Goal: Transaction & Acquisition: Purchase product/service

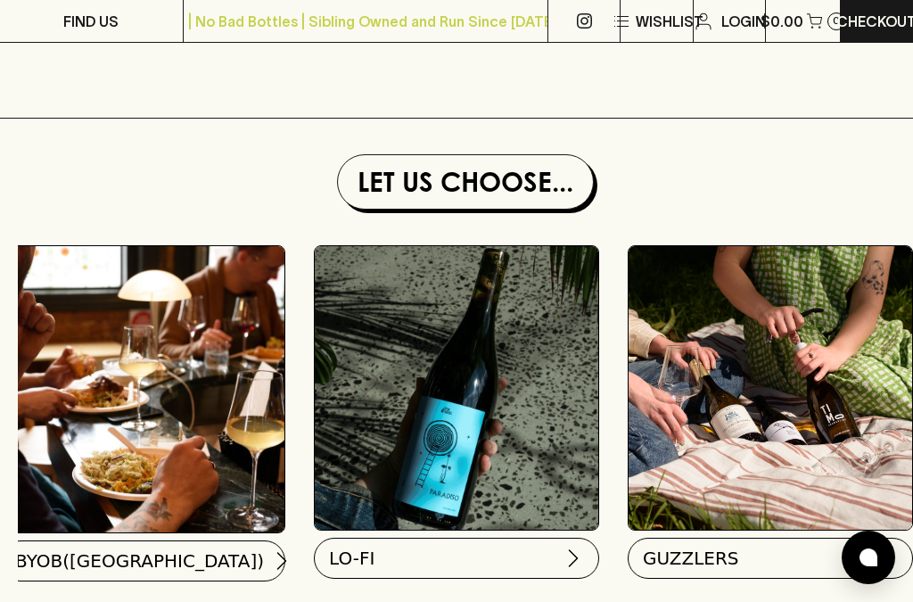
scroll to position [1683, 4]
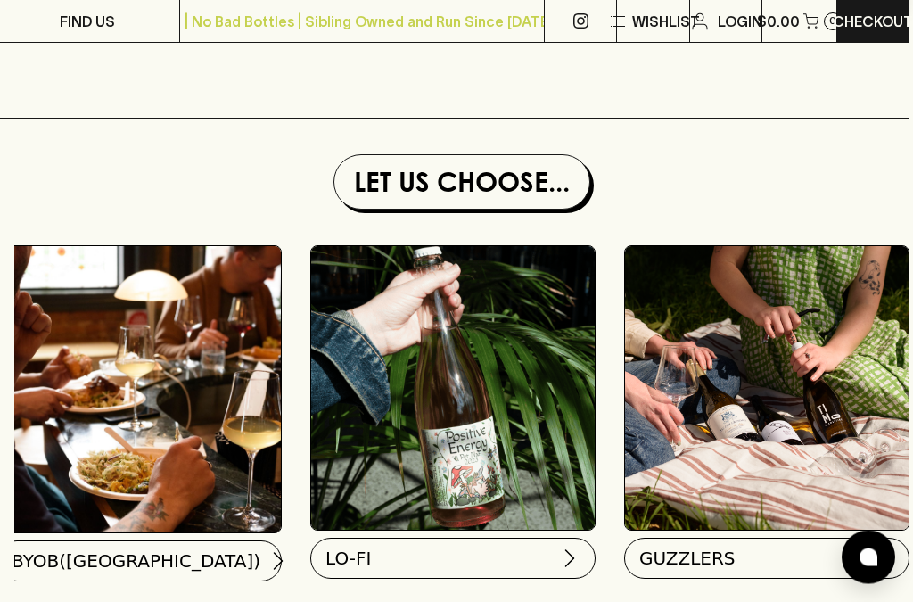
click at [383, 441] on img at bounding box center [453, 389] width 284 height 284
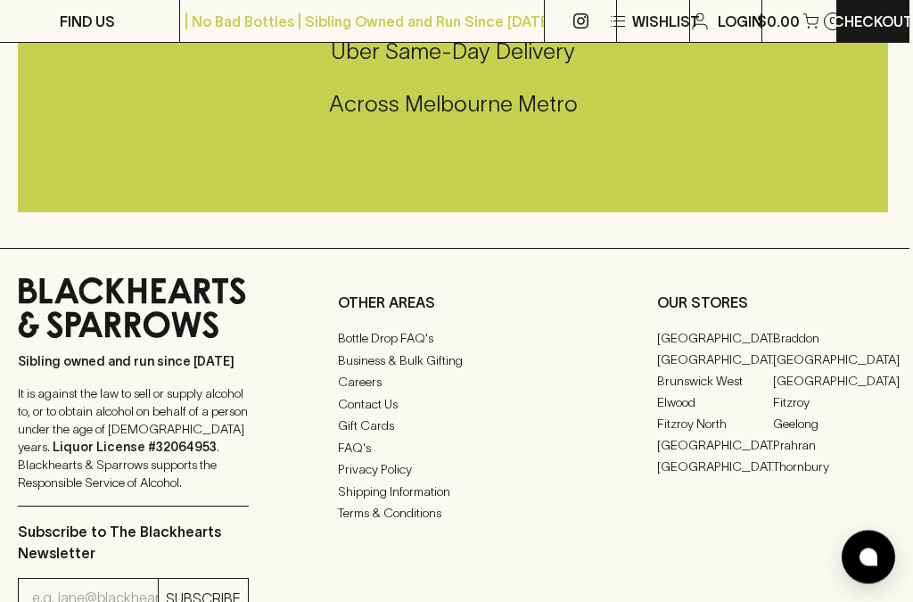
scroll to position [2891, 4]
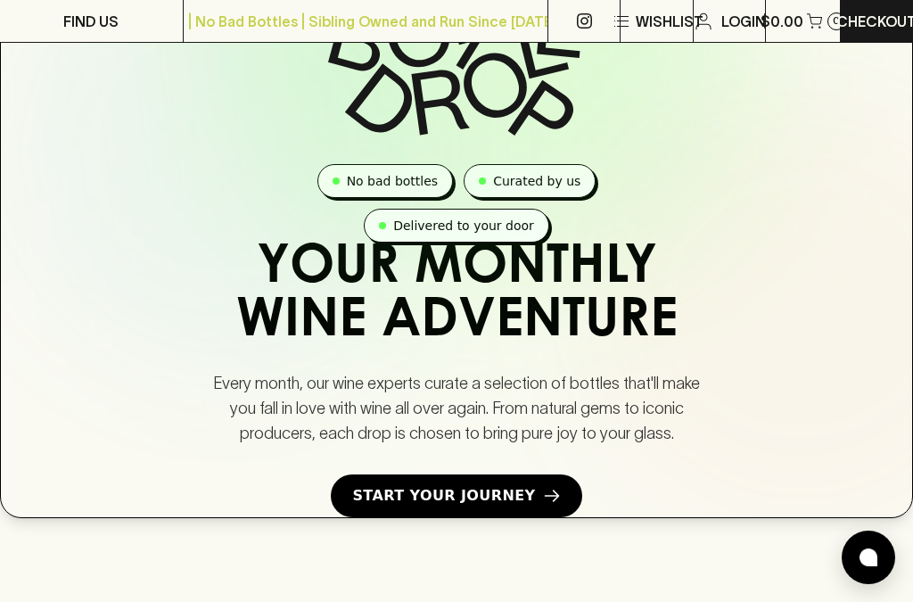
scroll to position [1140, 0]
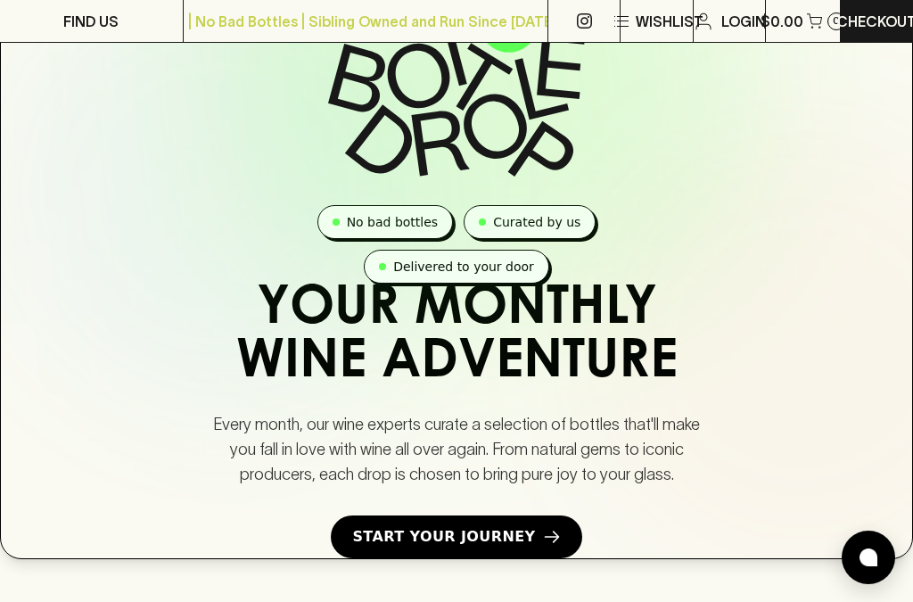
click at [452, 526] on span "Start Your Journey" at bounding box center [443, 536] width 183 height 21
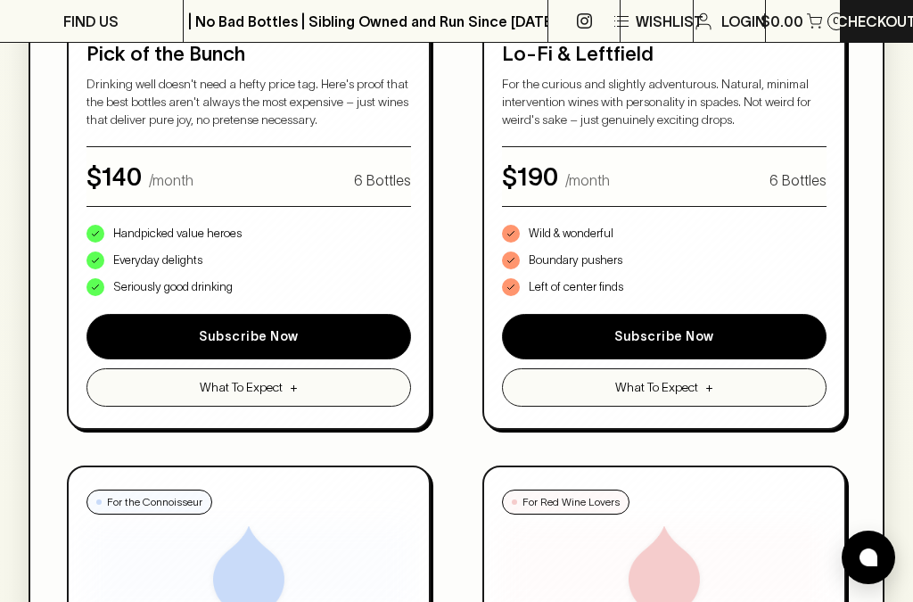
scroll to position [1602, 0]
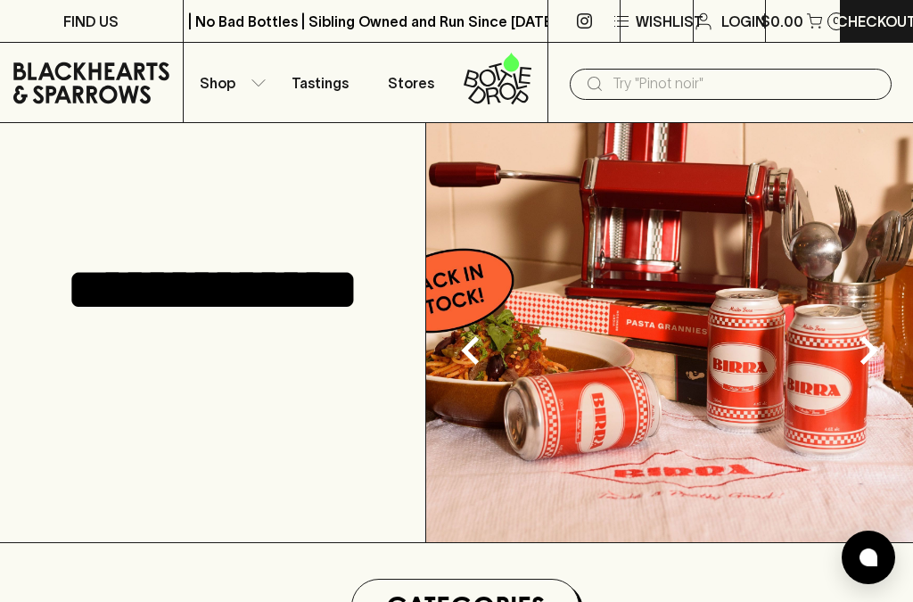
click at [618, 82] on input "text" at bounding box center [745, 84] width 265 height 29
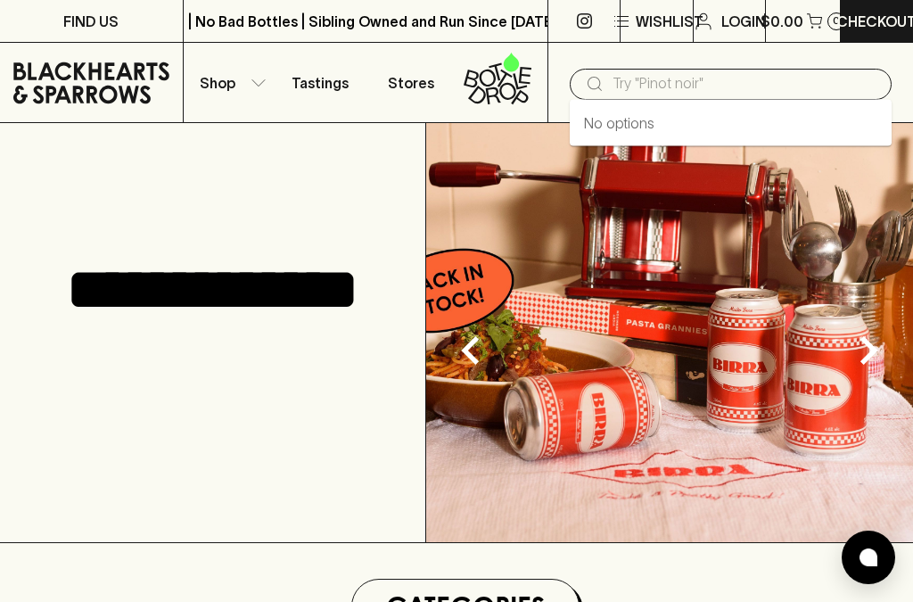
click at [660, 80] on input "text" at bounding box center [745, 84] width 265 height 29
type input "a"
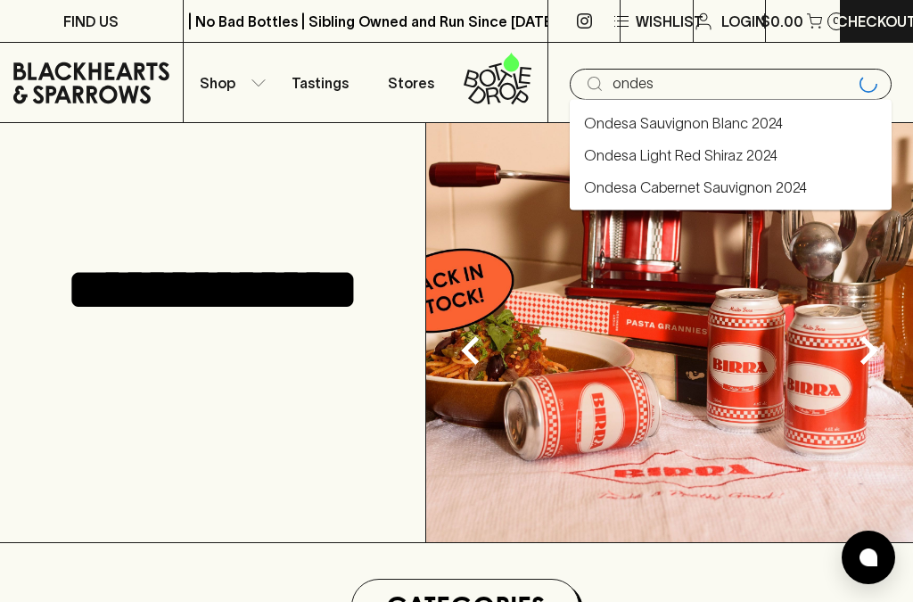
type input "ondesa"
click at [632, 127] on link "Ondesa Sauvignon Blanc 2024" at bounding box center [683, 122] width 199 height 21
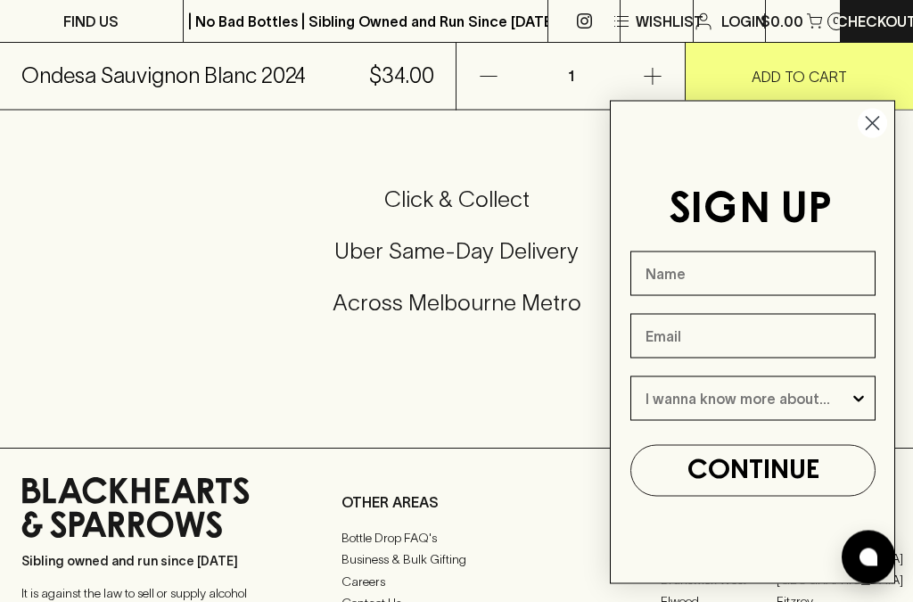
scroll to position [1008, 0]
